Goal: Information Seeking & Learning: Understand process/instructions

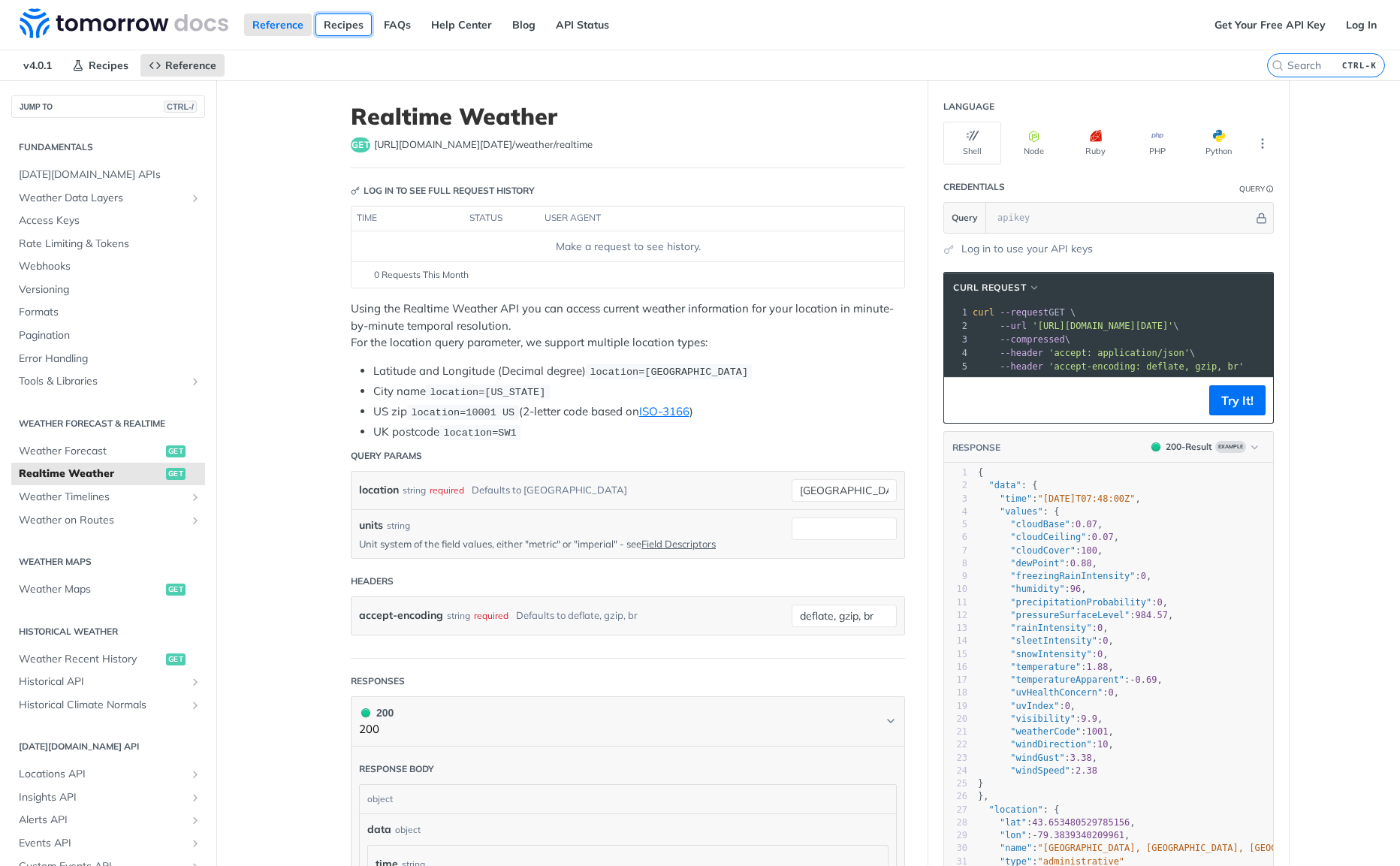
click at [349, 26] on link "Recipes" at bounding box center [343, 24] width 56 height 22
click at [1170, 222] on input "text" at bounding box center [1121, 217] width 263 height 30
click at [1266, 220] on icon "Hide" at bounding box center [1261, 218] width 12 height 12
click at [1041, 256] on link "Log in to use your API keys" at bounding box center [1027, 248] width 132 height 16
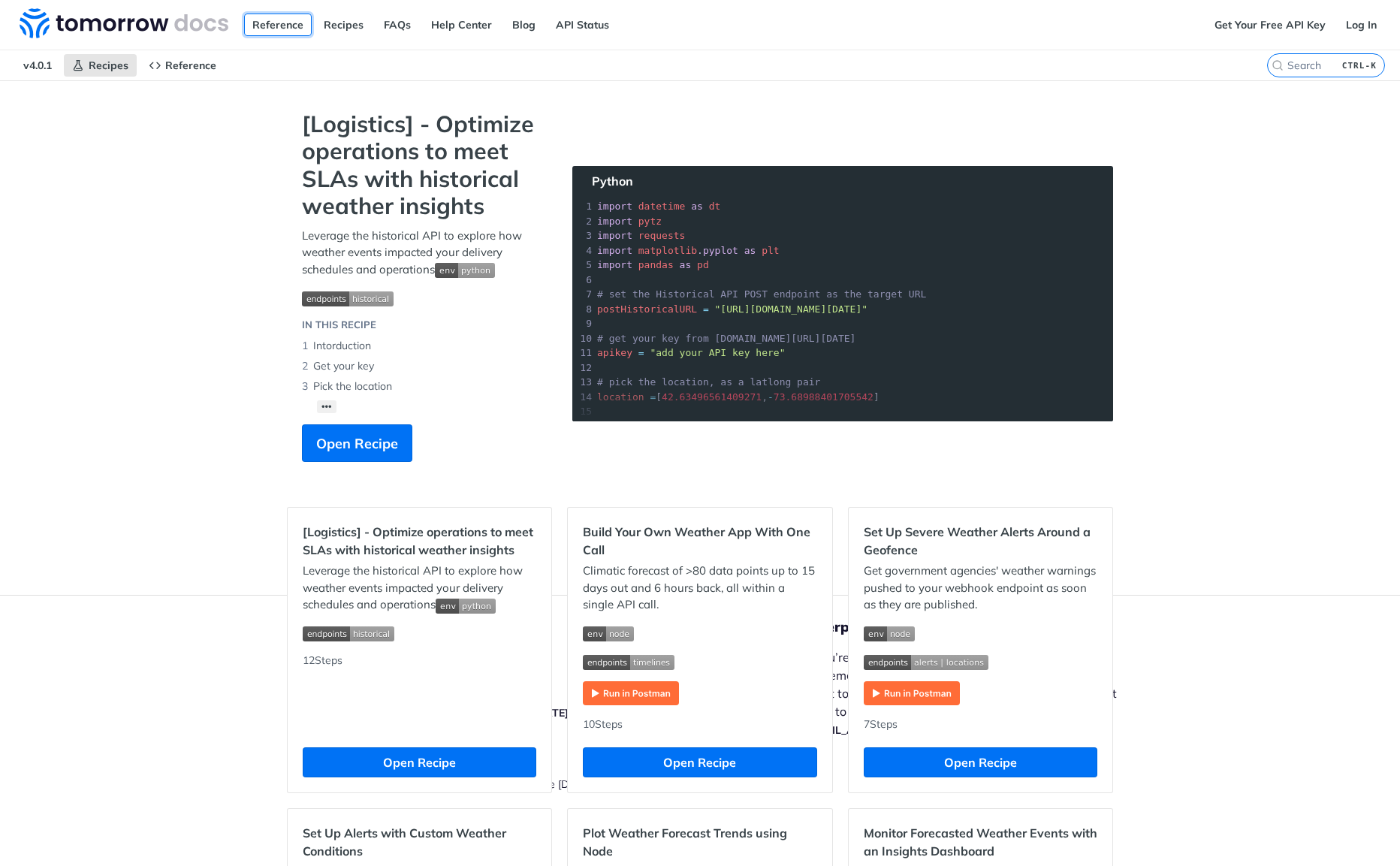
click at [286, 29] on link "Reference" at bounding box center [278, 24] width 67 height 22
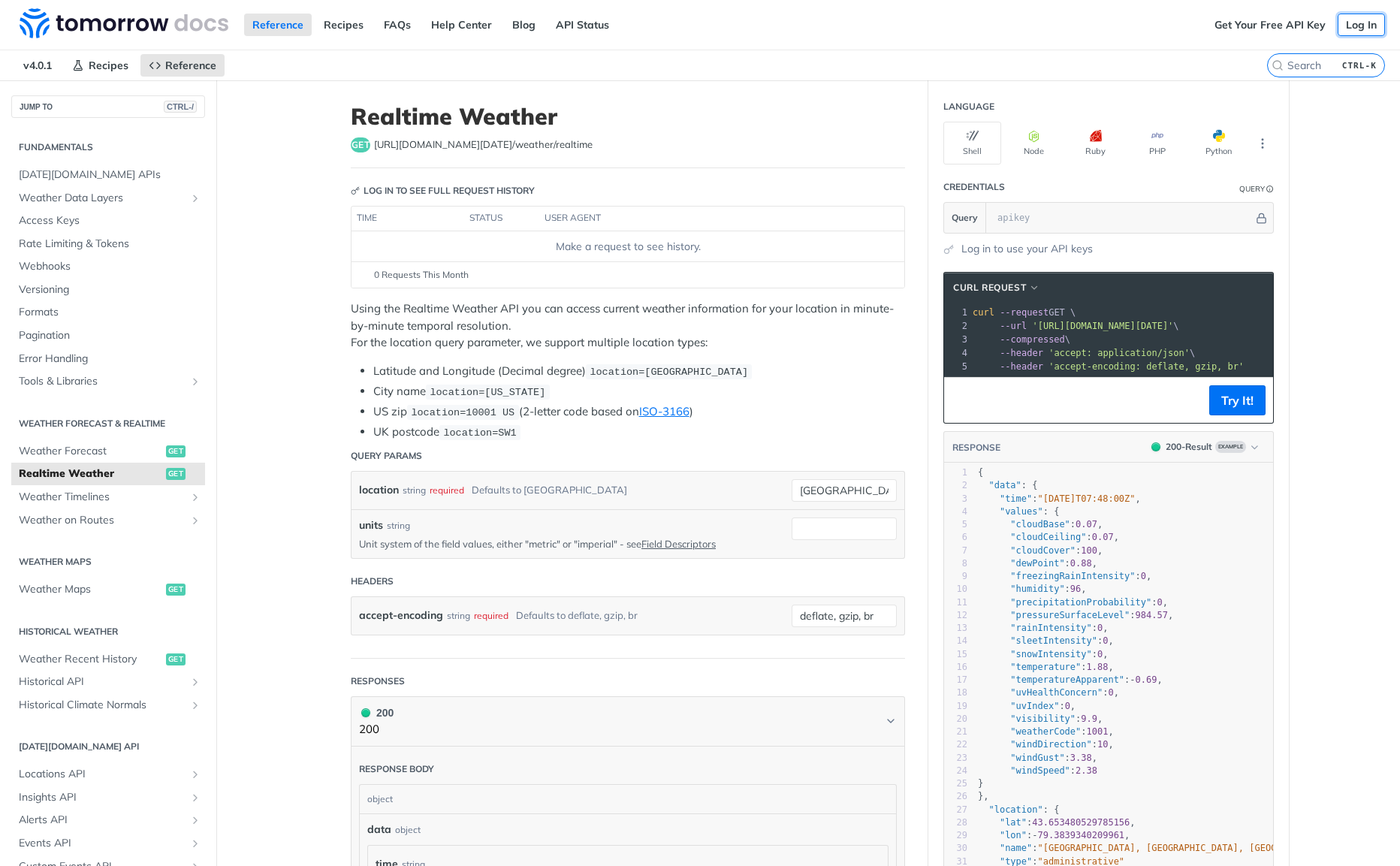
click at [1364, 21] on link "Log In" at bounding box center [1361, 24] width 48 height 22
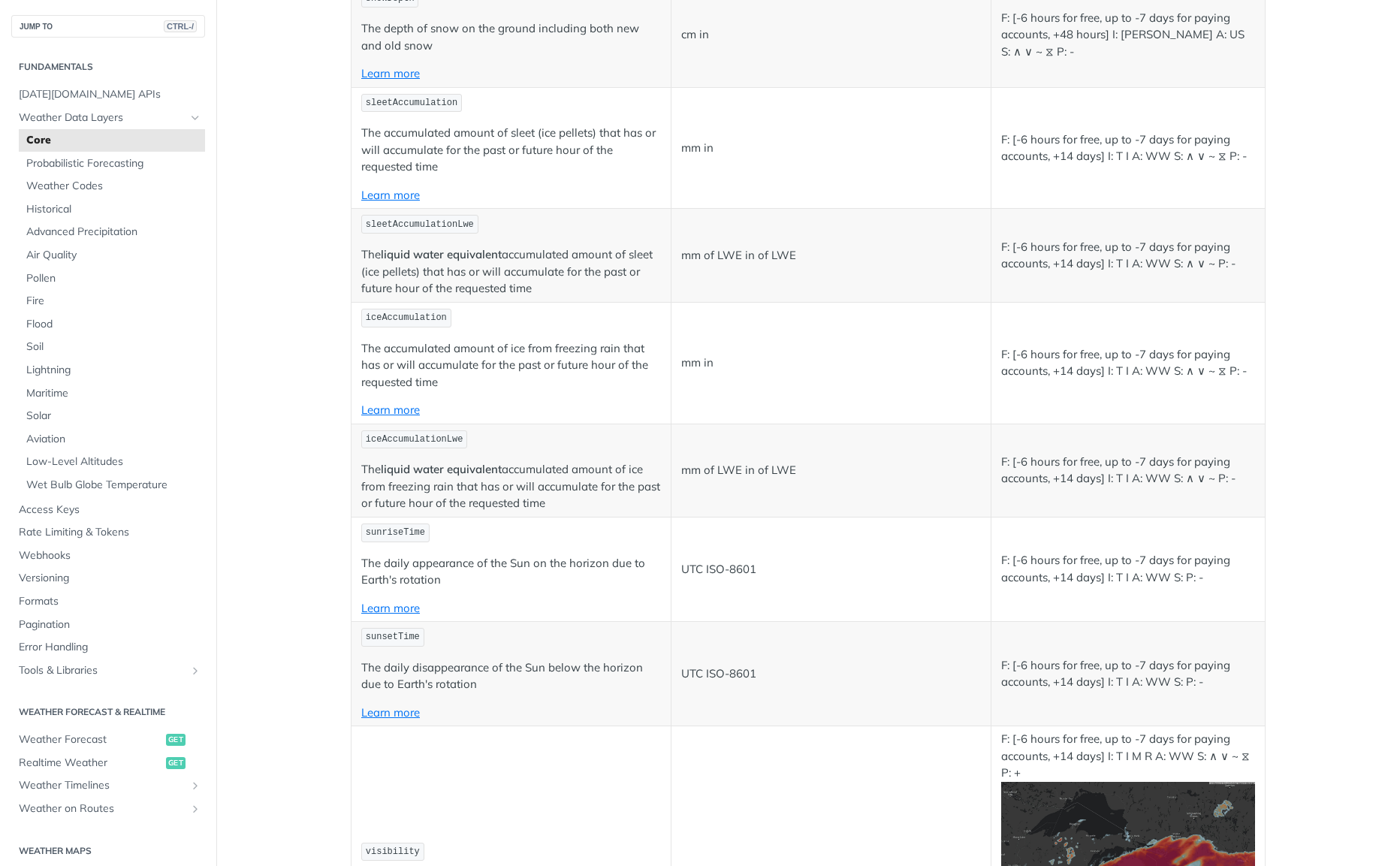
scroll to position [5406, 0]
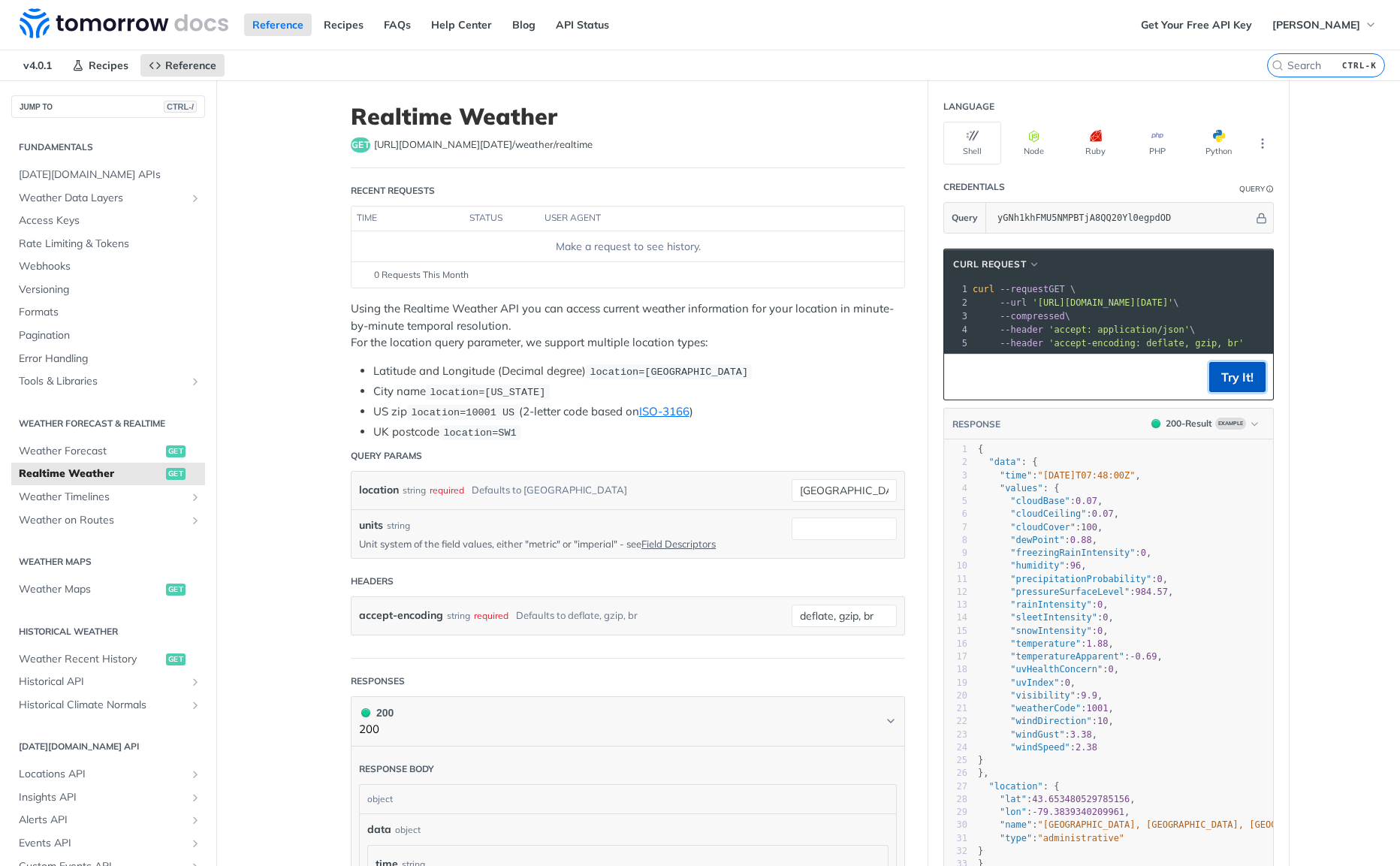
click at [1240, 379] on button "Try It!" at bounding box center [1237, 377] width 56 height 30
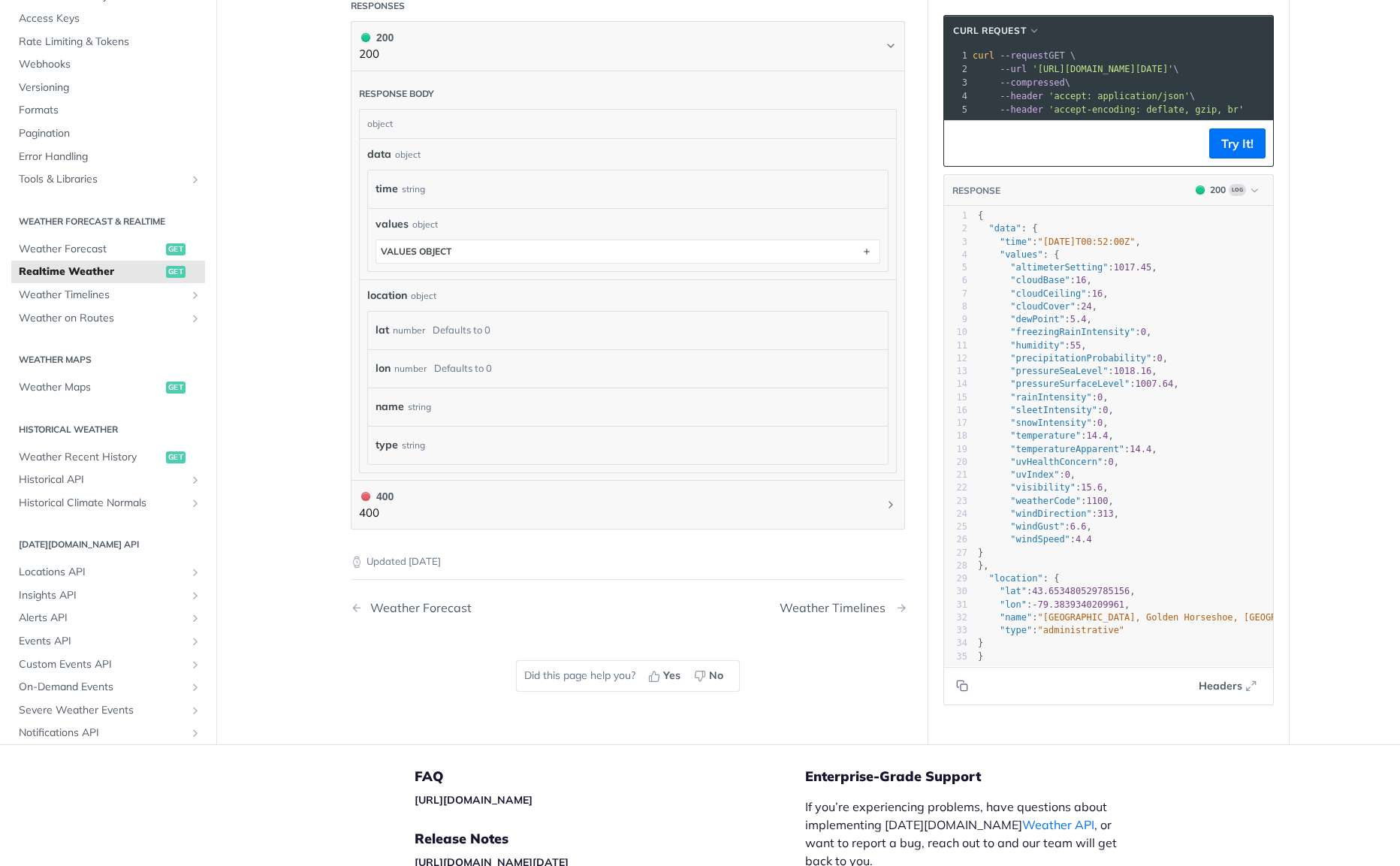
scroll to position [645, 0]
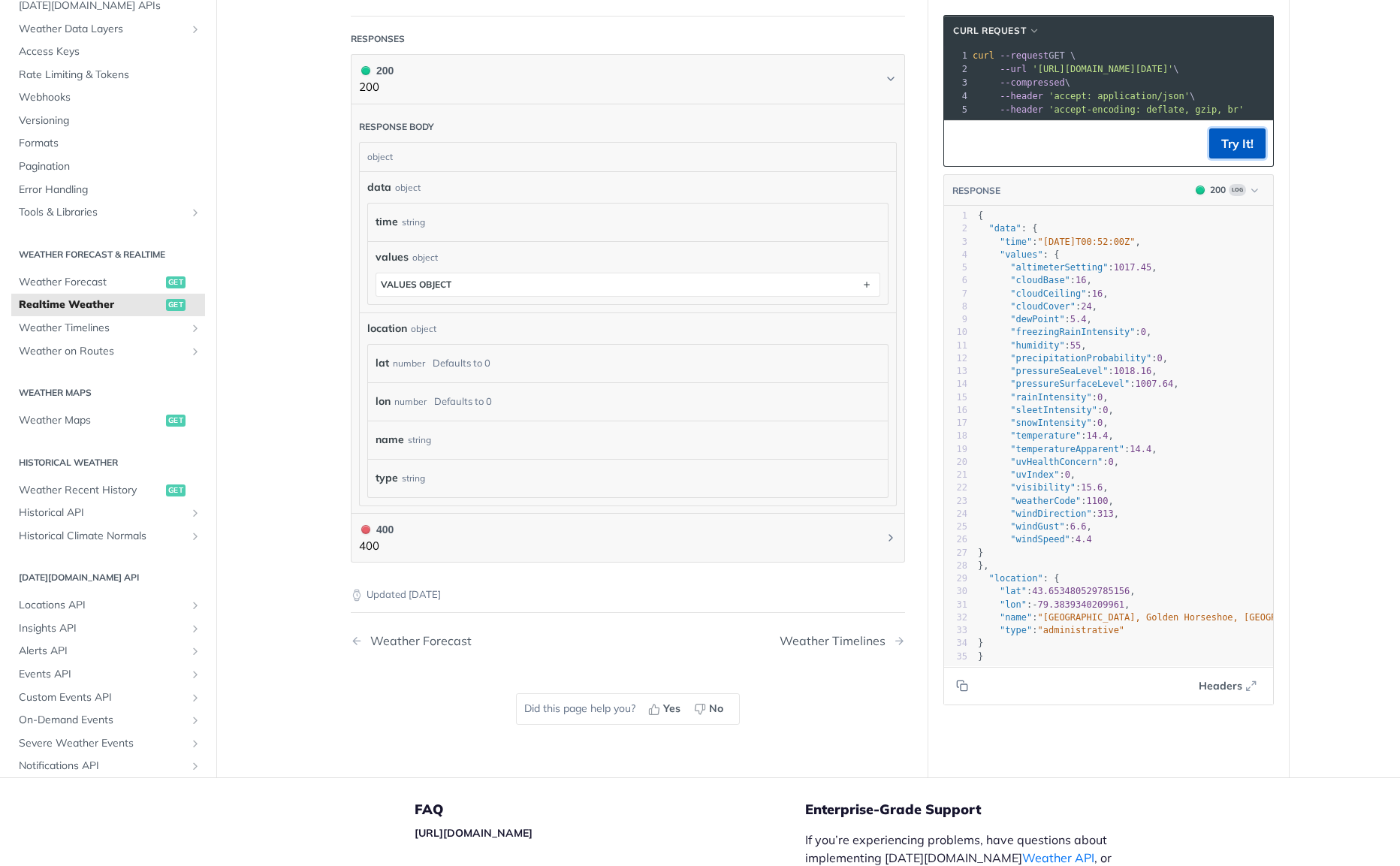
click at [1229, 142] on button "Try It!" at bounding box center [1237, 143] width 56 height 30
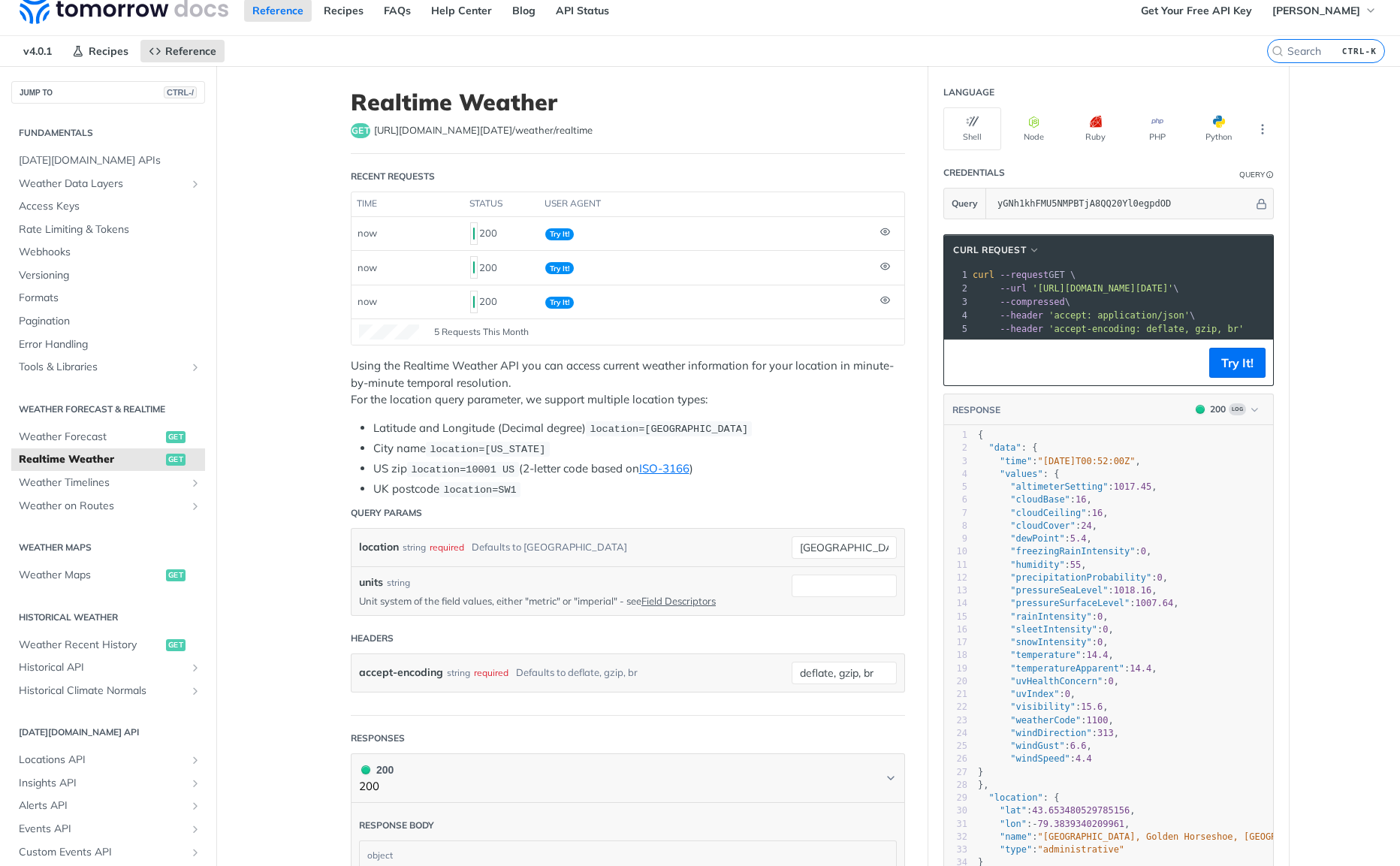
scroll to position [0, 0]
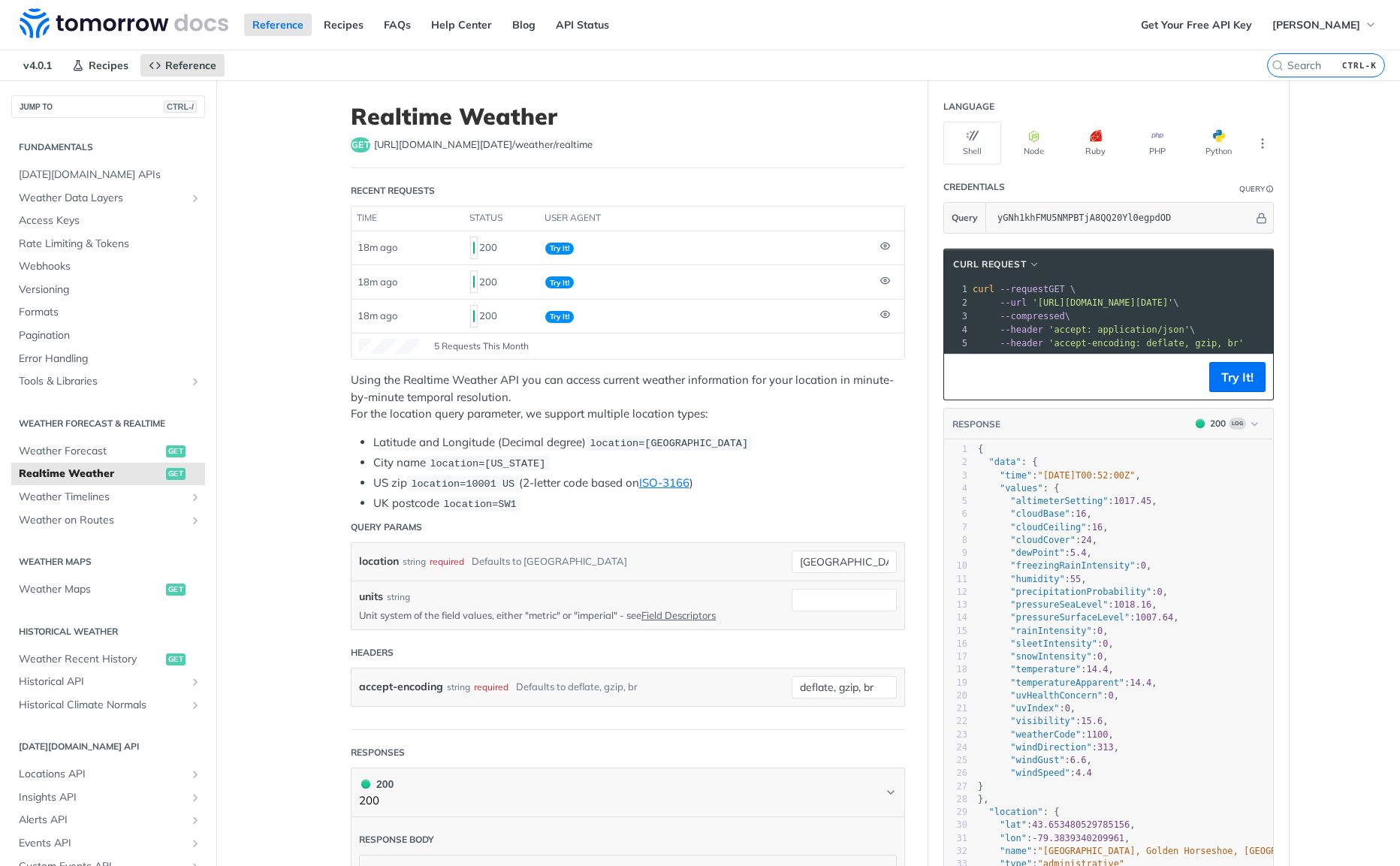
drag, startPoint x: 1102, startPoint y: 308, endPoint x: 1402, endPoint y: 318, distance: 300.2
click at [1126, 320] on pre "--compressed \" at bounding box center [1257, 316] width 575 height 13
click at [1179, 219] on input "yGNh1khFMU5NMPBTjA8QQ20Yl0egpdOD" at bounding box center [1121, 217] width 263 height 30
click at [1263, 219] on icon "Hide" at bounding box center [1261, 218] width 12 height 12
click at [1263, 219] on icon "Show" at bounding box center [1261, 218] width 12 height 12
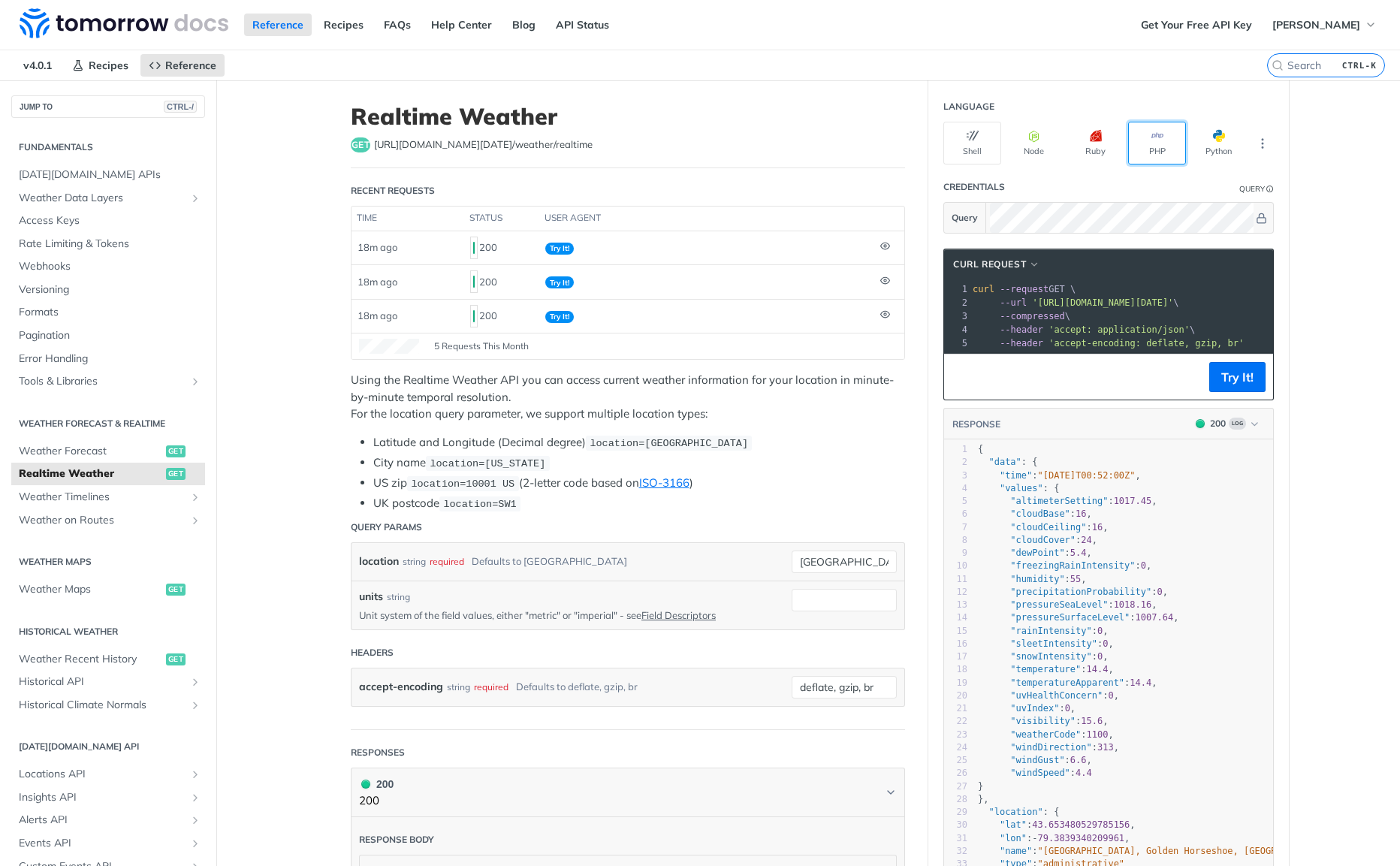
click at [1152, 137] on icon "button" at bounding box center [1157, 136] width 12 height 12
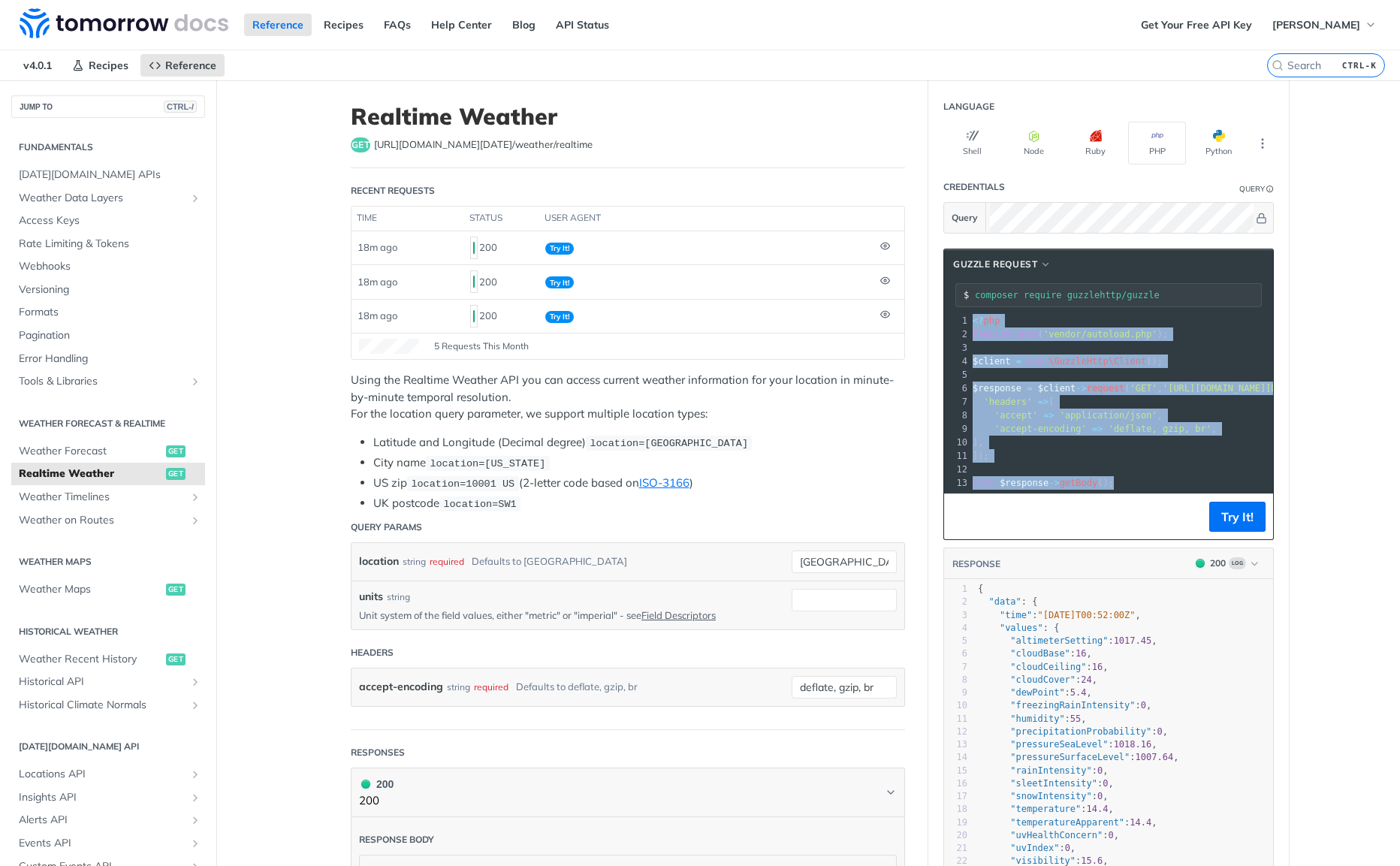
drag, startPoint x: 1115, startPoint y: 486, endPoint x: 906, endPoint y: 286, distance: 289.3
click at [906, 286] on div "Realtime Weather get [URL][DOMAIN_NAME][DATE] /weather/realtime Recent Requests…" at bounding box center [808, 785] width 962 height 1410
copy div "<? php 2 require_once ( 'vendor/autoload.php' ); 3 ​ 4 $client = new \GuzzleHtt…"
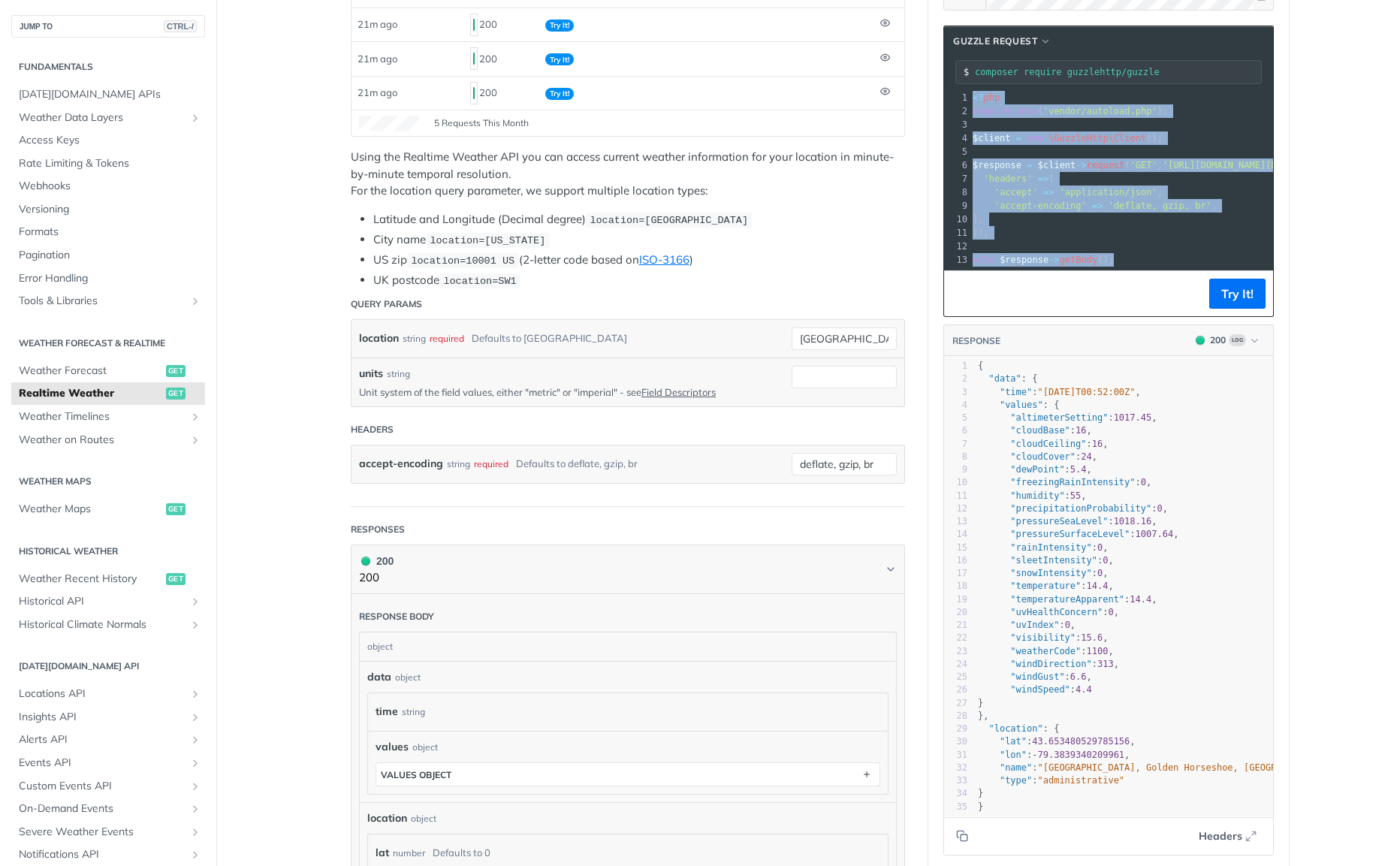
scroll to position [271, 0]
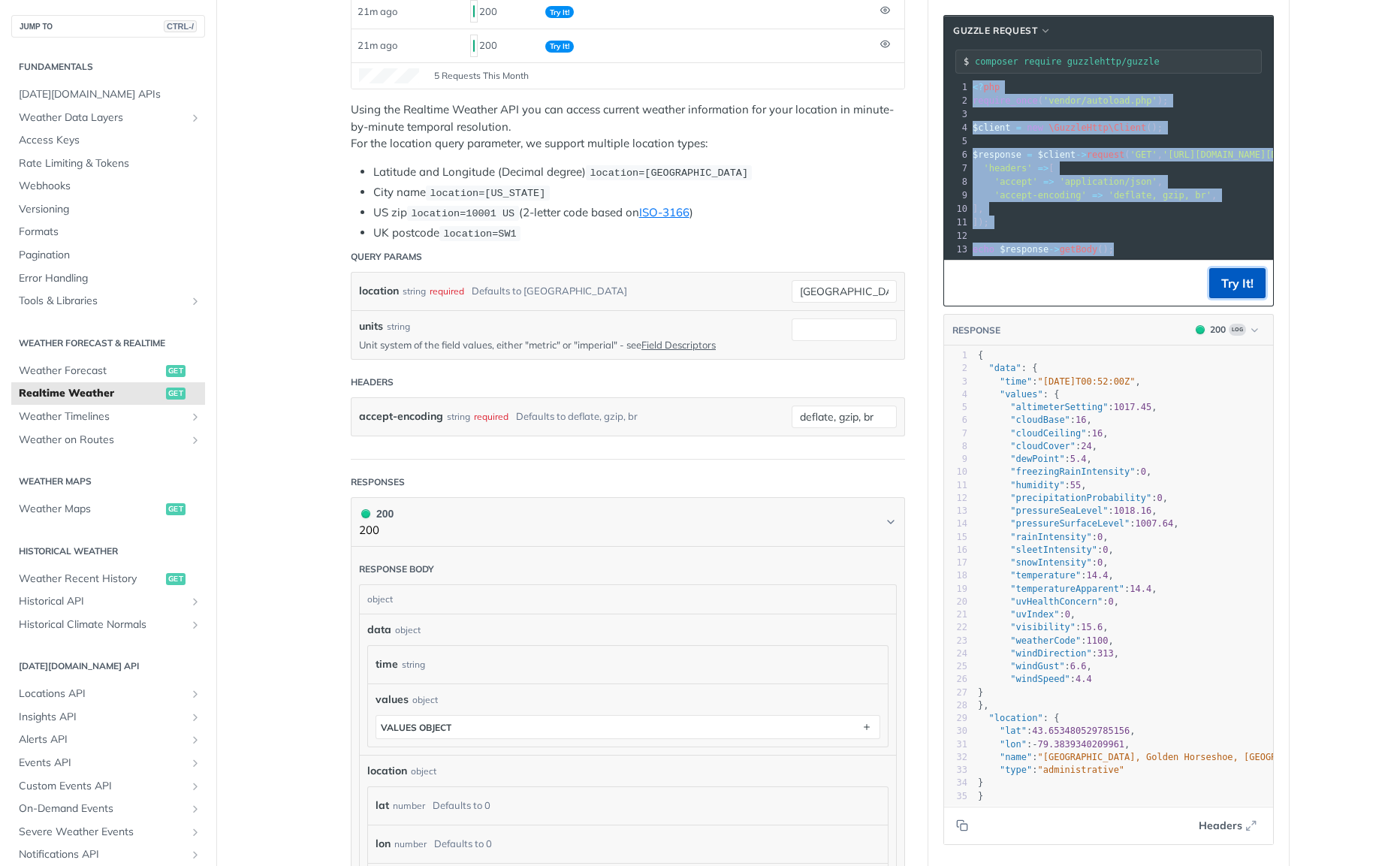
click at [1254, 289] on button "Try It!" at bounding box center [1237, 283] width 56 height 30
